Goal: Transaction & Acquisition: Purchase product/service

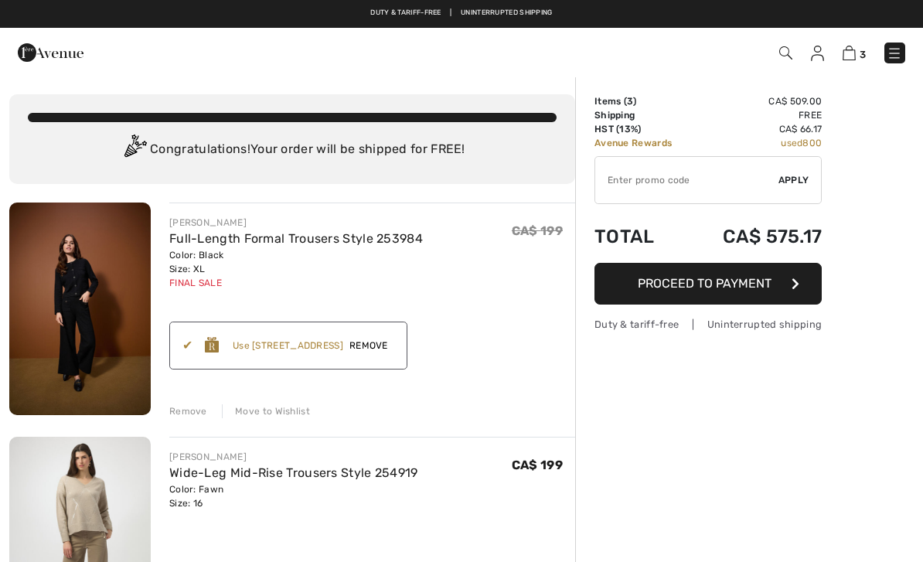
checkbox input "true"
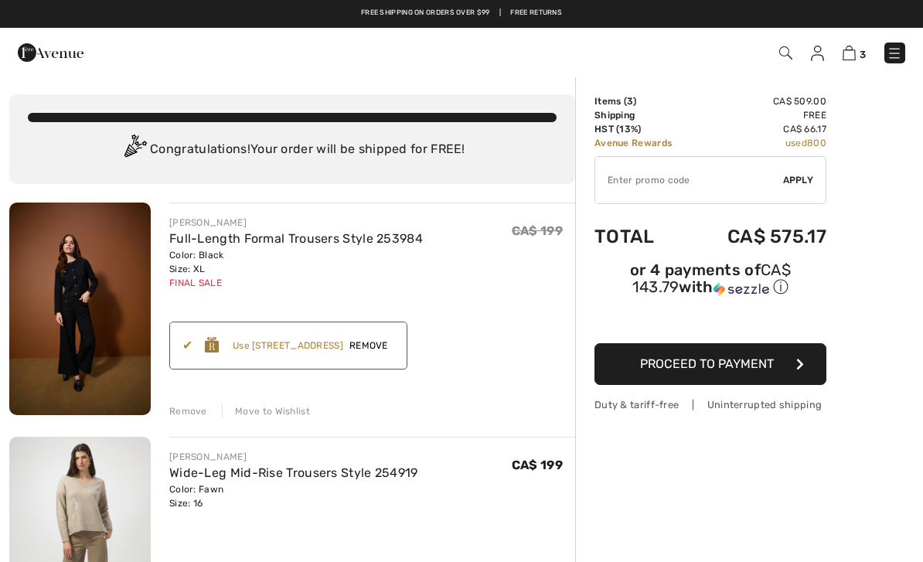
click at [913, 58] on div "3 Checkout" at bounding box center [651, 53] width 531 height 32
click at [295, 236] on link "Full-Length Formal Trousers Style 253984" at bounding box center [295, 238] width 253 height 15
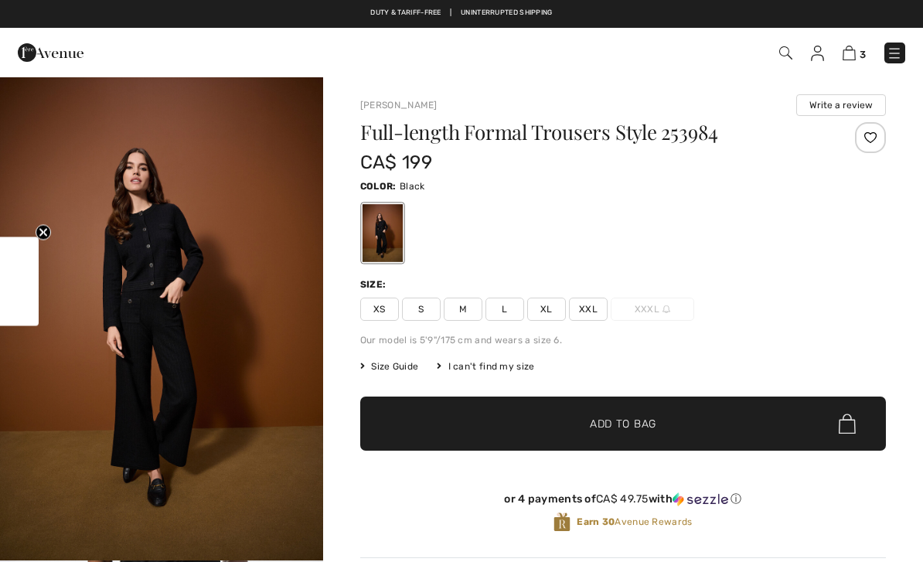
checkbox input "true"
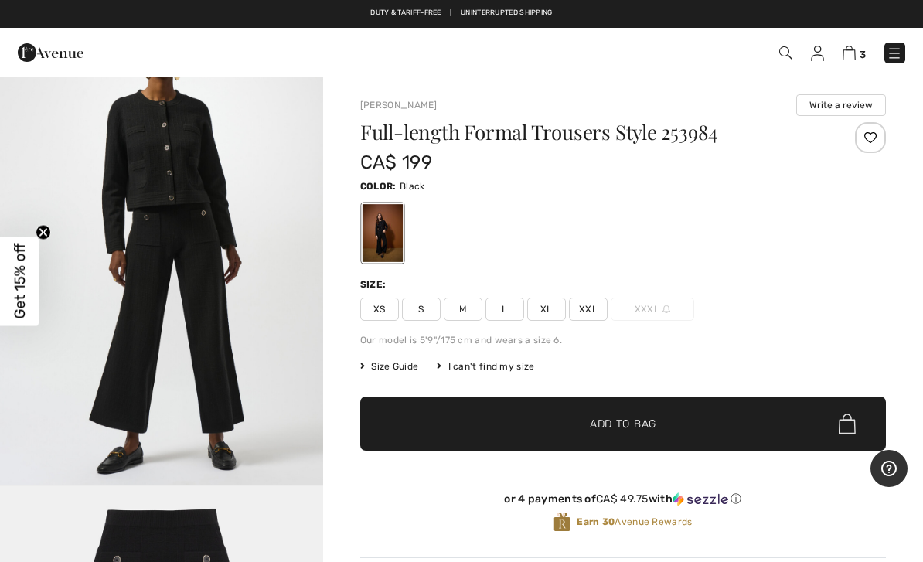
click at [849, 56] on img at bounding box center [848, 53] width 13 height 15
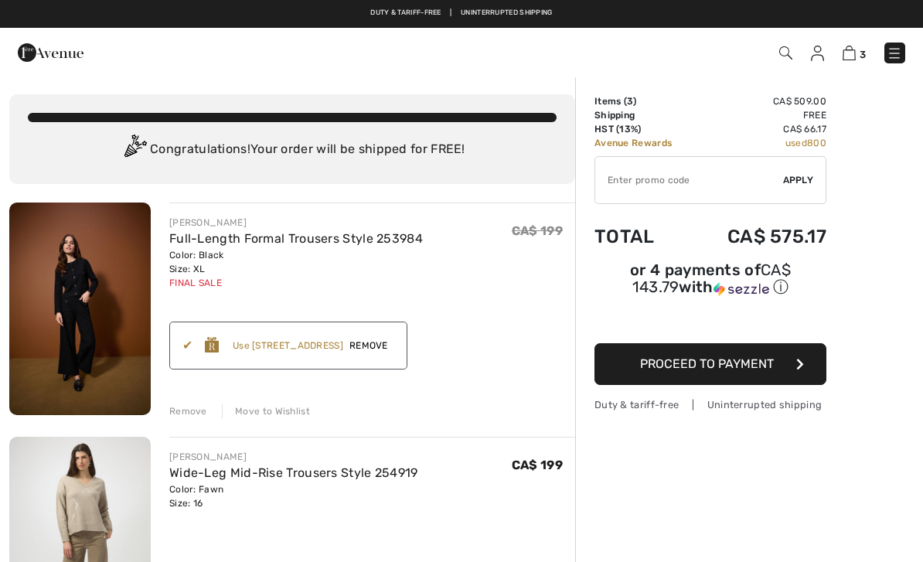
click at [394, 339] on span "Remove" at bounding box center [368, 345] width 51 height 14
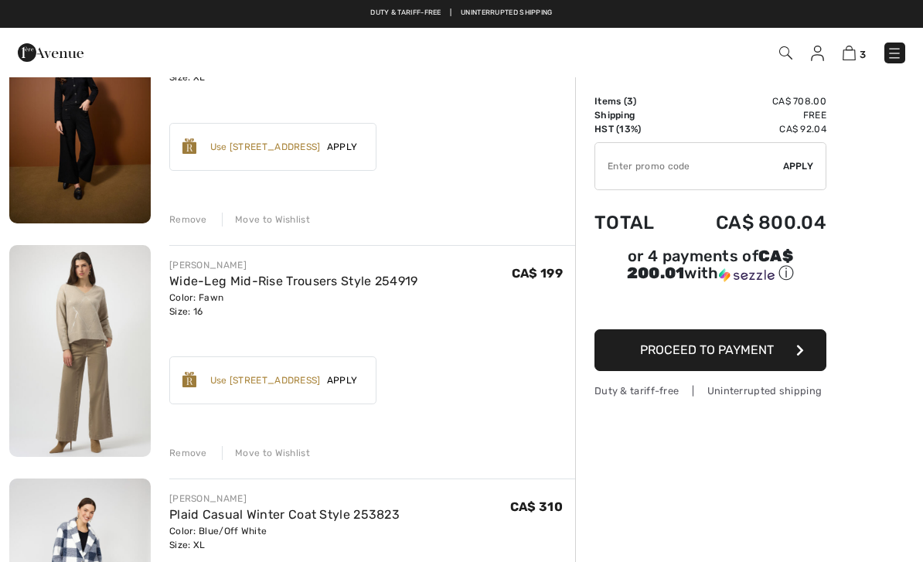
scroll to position [191, 0]
click at [355, 374] on span "Apply" at bounding box center [342, 381] width 43 height 14
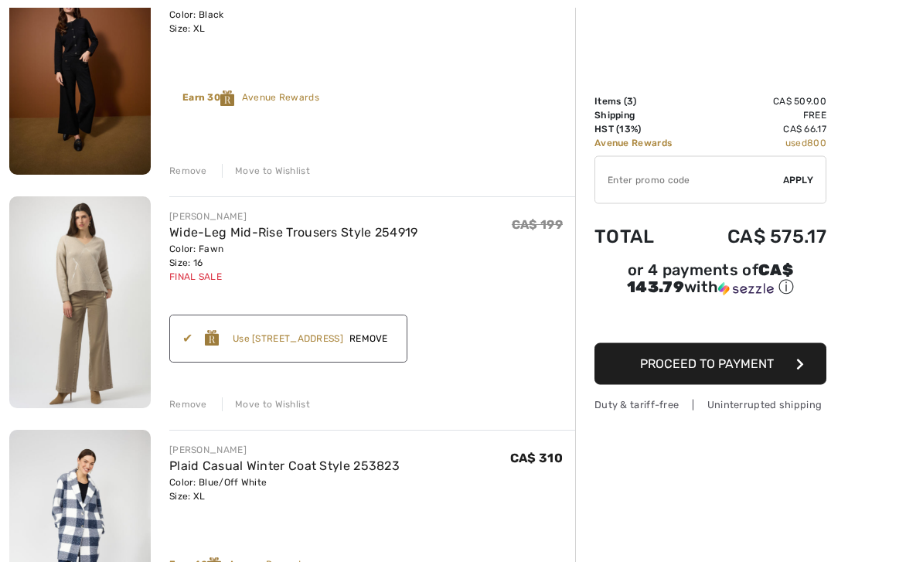
scroll to position [240, 0]
click at [306, 471] on link "Plaid Casual Winter Coat Style 253823" at bounding box center [284, 465] width 230 height 15
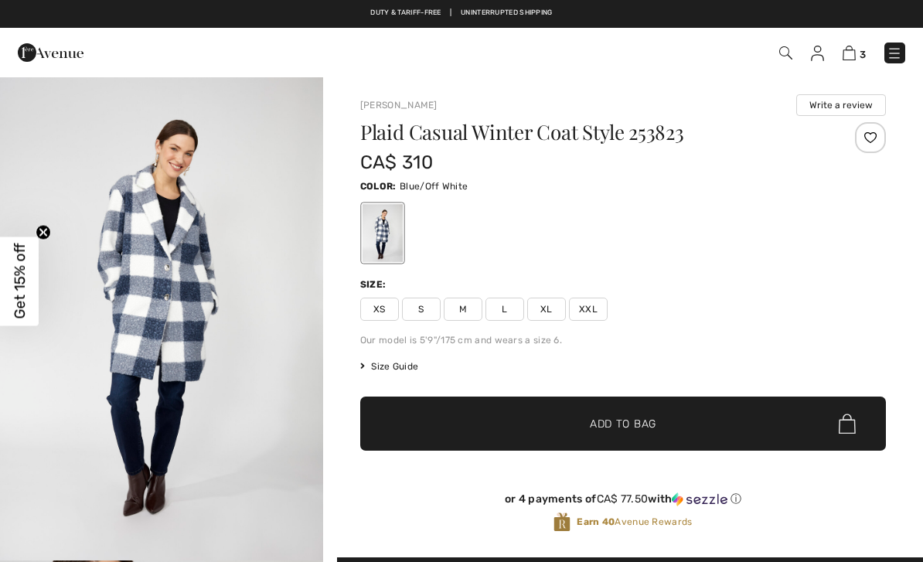
checkbox input "true"
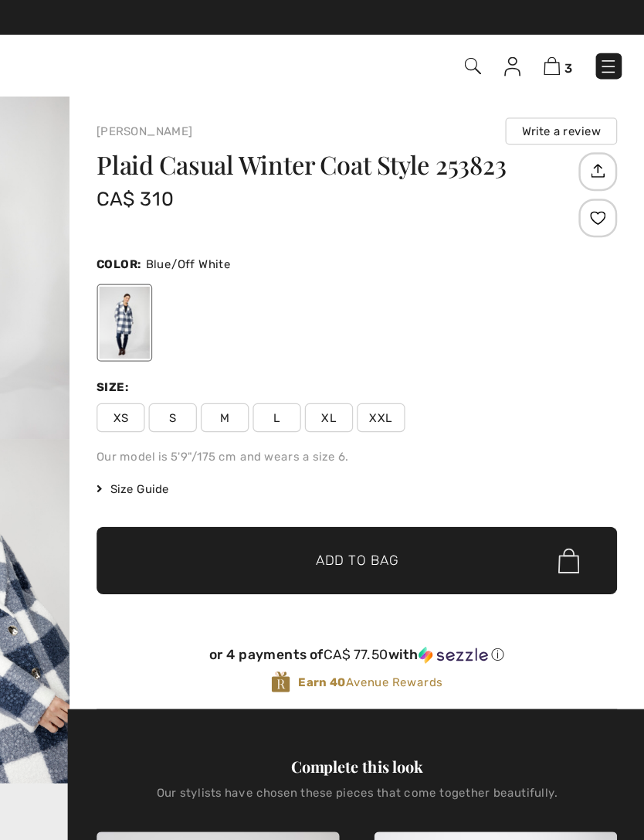
click at [564, 48] on img at bounding box center [570, 53] width 13 height 15
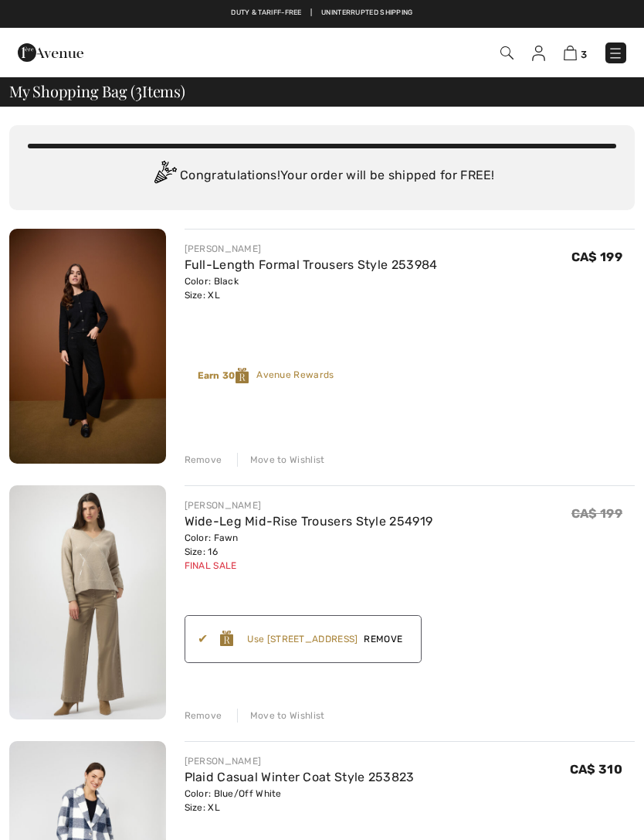
click at [313, 522] on link "Wide-Leg Mid-Rise Trousers Style 254919" at bounding box center [309, 521] width 249 height 15
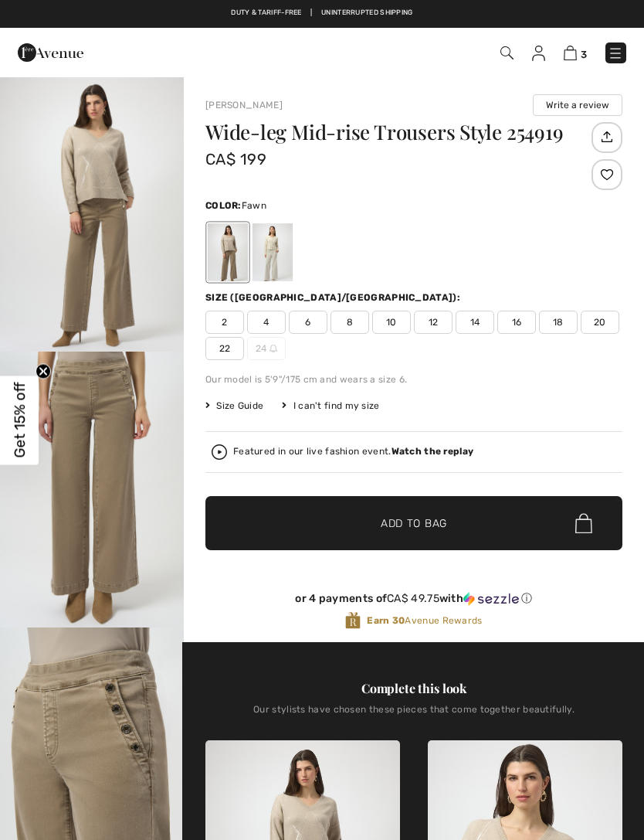
checkbox input "true"
click at [576, 56] on img at bounding box center [570, 53] width 13 height 15
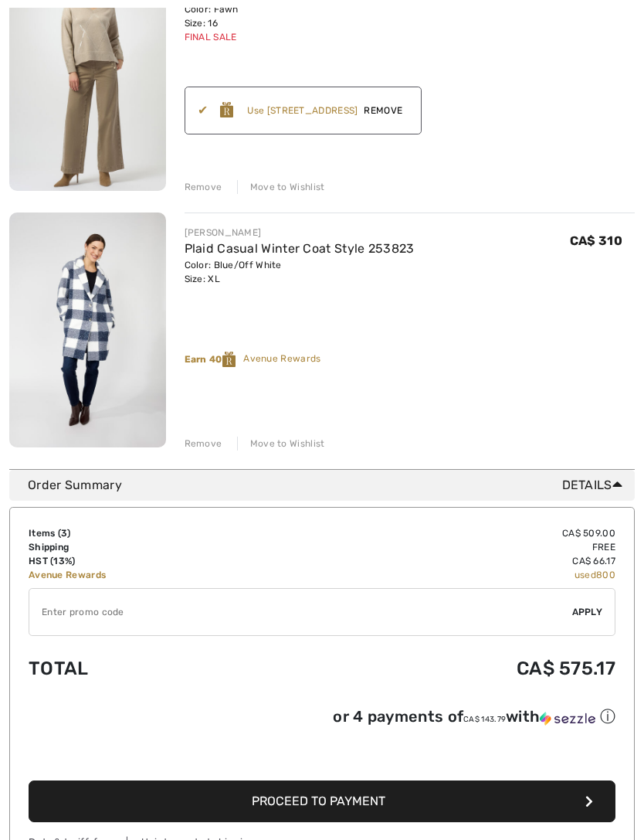
scroll to position [553, 0]
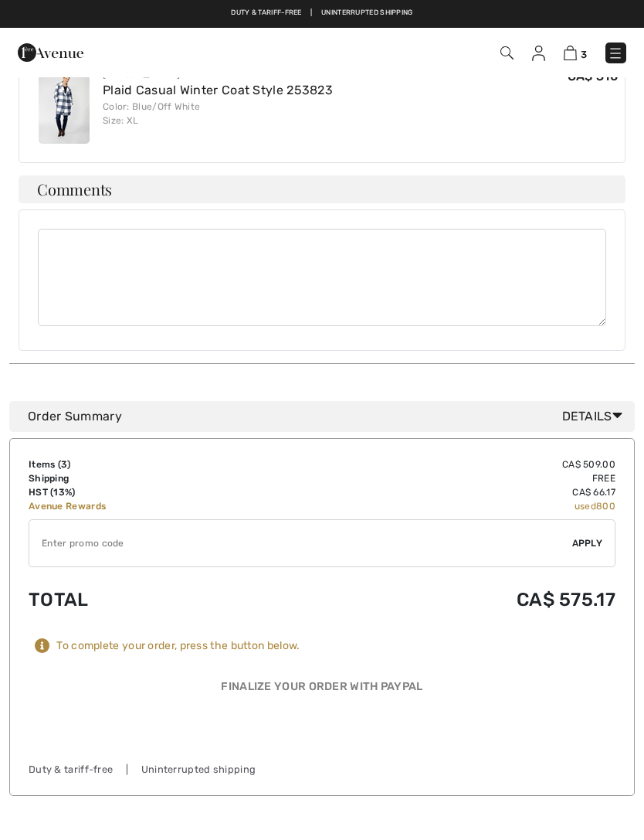
scroll to position [715, 0]
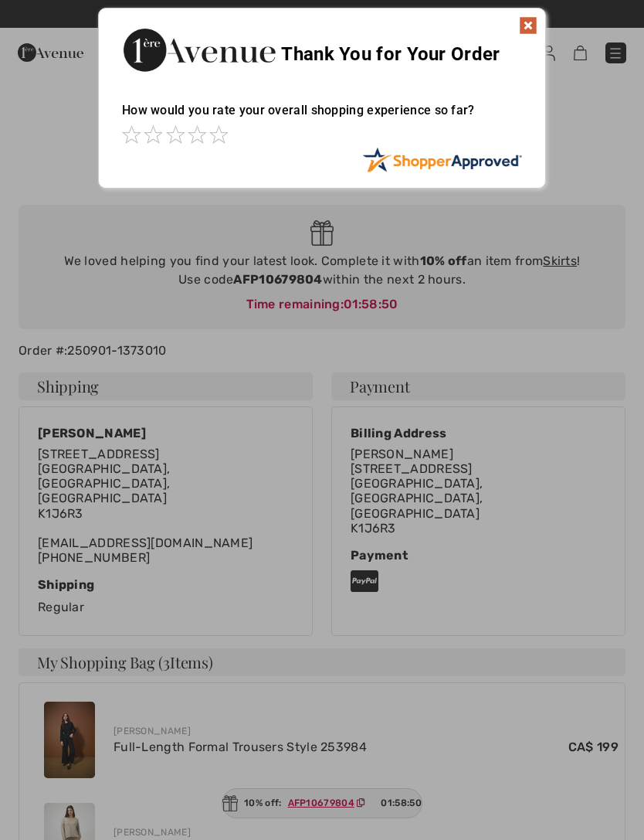
click at [531, 25] on img at bounding box center [528, 25] width 19 height 19
